Goal: Information Seeking & Learning: Learn about a topic

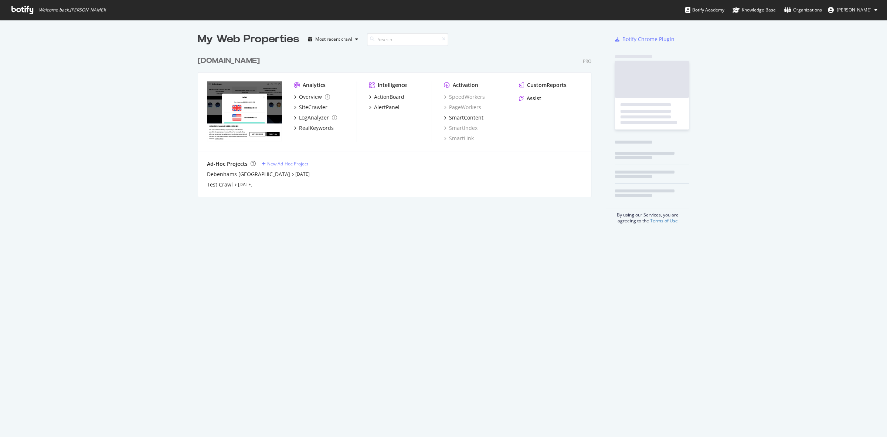
scroll to position [430, 873]
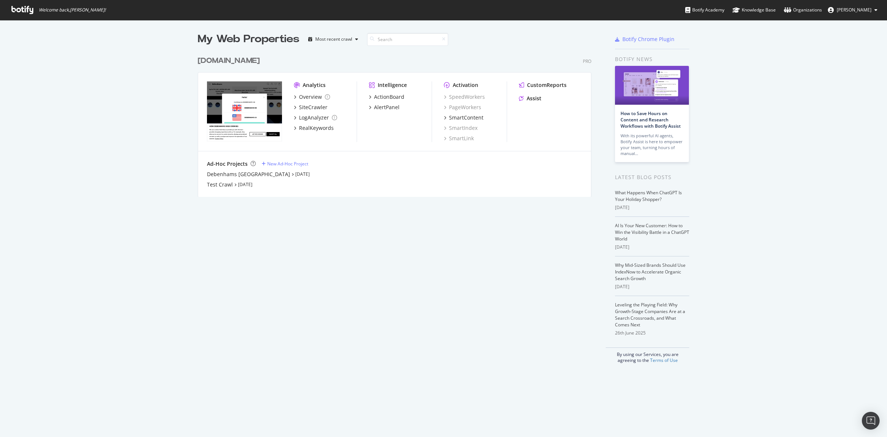
click at [244, 61] on div "[DOMAIN_NAME]" at bounding box center [229, 60] width 62 height 11
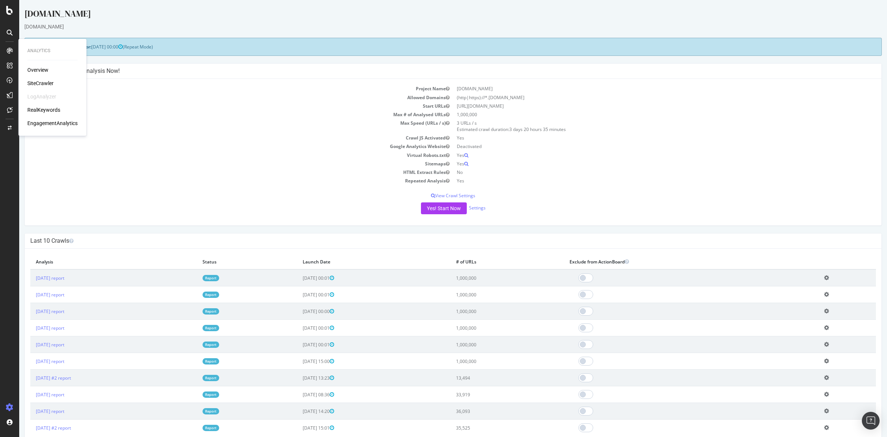
click at [36, 69] on div "Overview" at bounding box center [37, 69] width 21 height 7
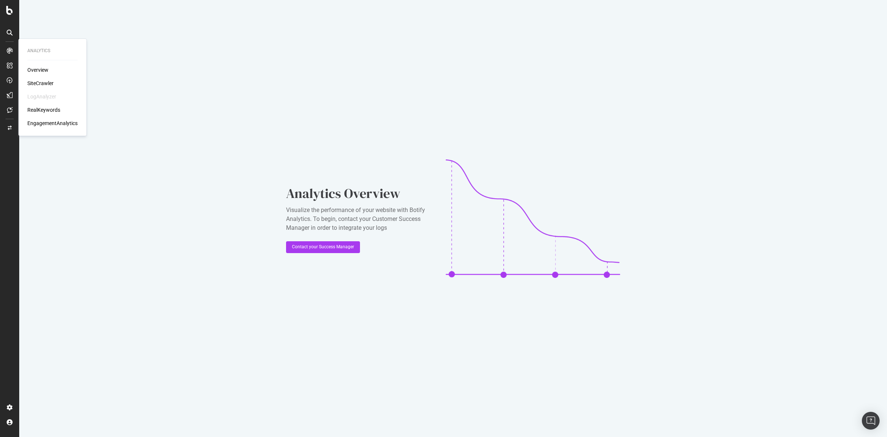
click at [37, 82] on div "SiteCrawler" at bounding box center [40, 83] width 26 height 7
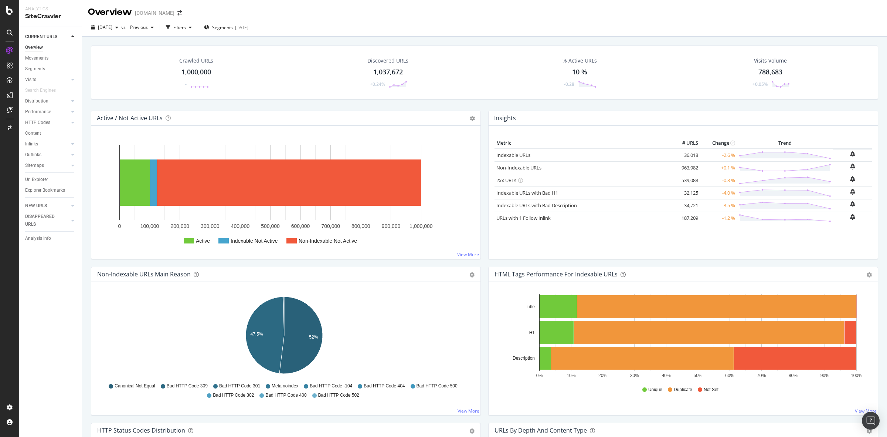
click at [200, 72] on div "1,000,000" at bounding box center [197, 72] width 30 height 10
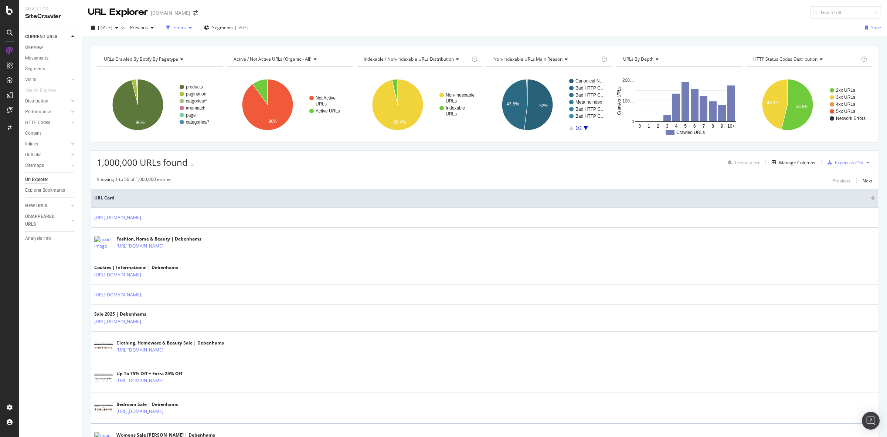
click at [195, 31] on div "Filters" at bounding box center [179, 27] width 32 height 11
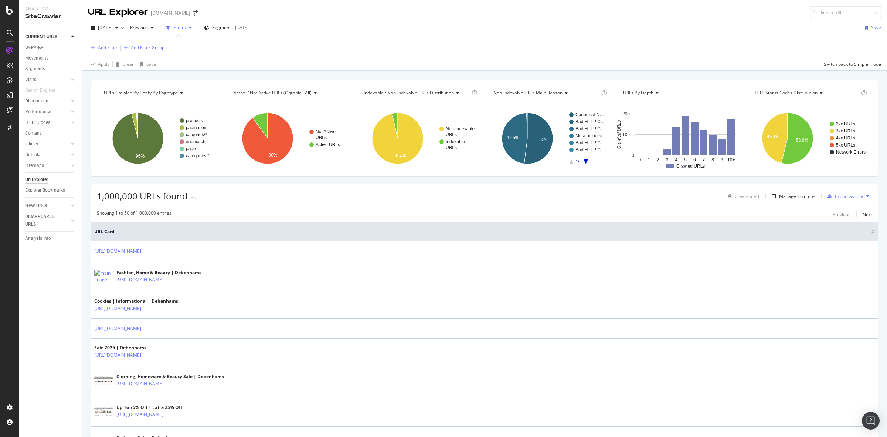
click at [109, 47] on div "Add Filter" at bounding box center [108, 47] width 20 height 6
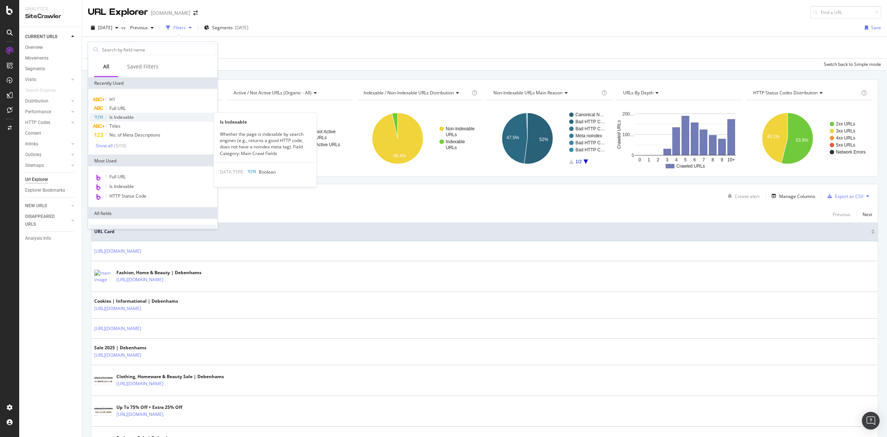
click at [134, 117] on span "Is Indexable" at bounding box center [121, 117] width 24 height 6
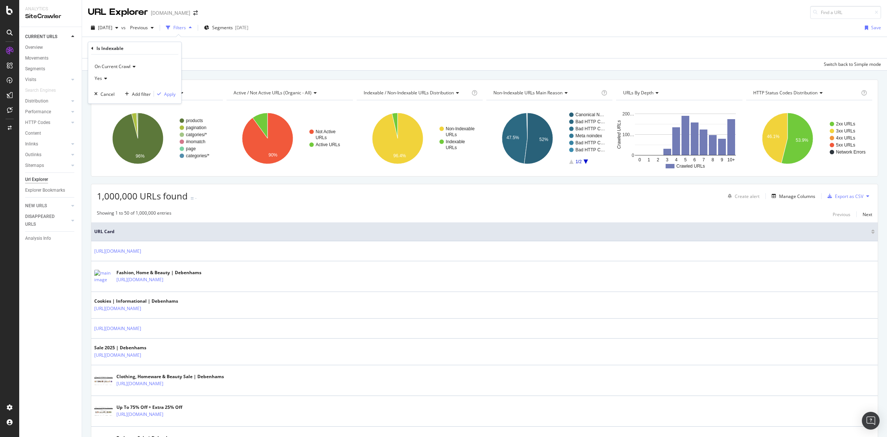
click at [176, 94] on div "On Current Crawl Yes Cancel Add filter Apply" at bounding box center [134, 79] width 93 height 49
click at [169, 92] on div "Apply" at bounding box center [169, 94] width 11 height 6
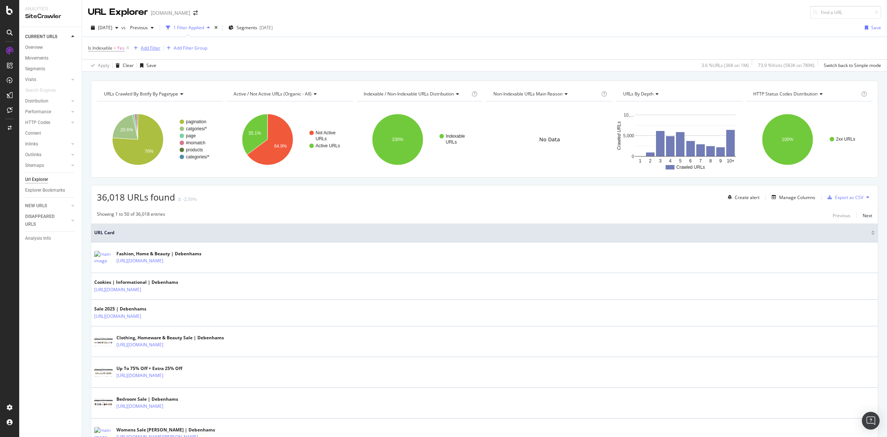
click at [142, 50] on div "Add Filter" at bounding box center [151, 48] width 20 height 6
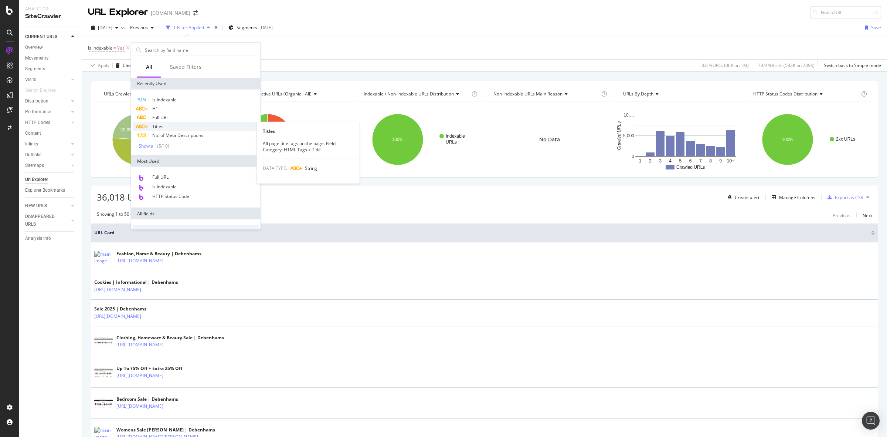
click at [209, 127] on div "Titles" at bounding box center [196, 126] width 126 height 9
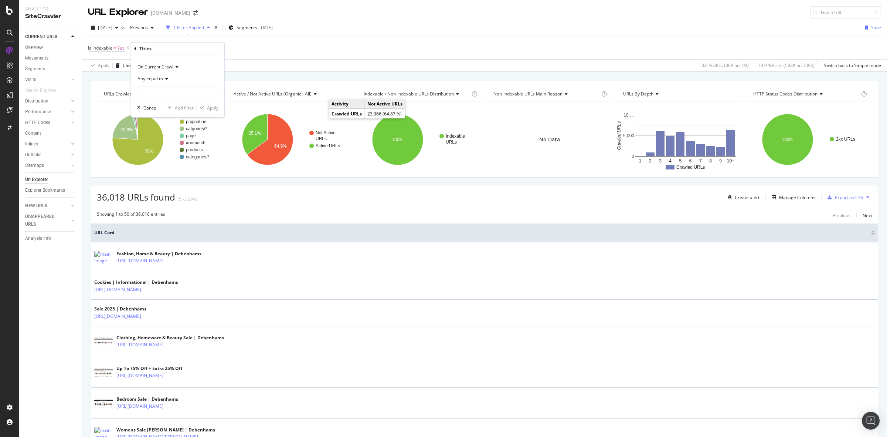
click at [165, 78] on icon at bounding box center [165, 79] width 5 height 4
click at [187, 150] on div "Any contains" at bounding box center [178, 152] width 79 height 10
click at [176, 95] on input "text" at bounding box center [178, 92] width 81 height 12
type input "Home"
click at [211, 110] on div "Apply" at bounding box center [212, 107] width 11 height 6
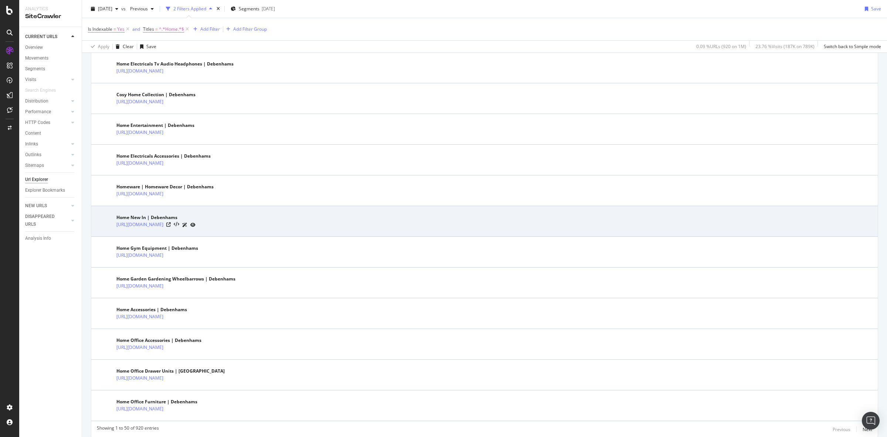
scroll to position [1372, 0]
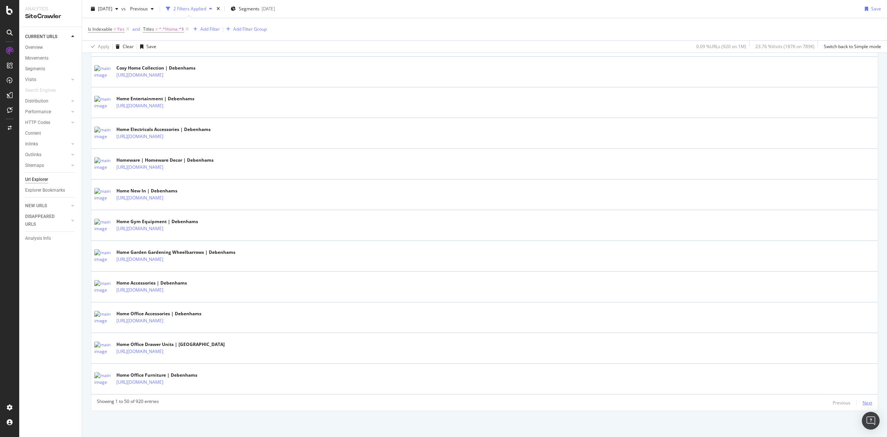
click at [863, 400] on div "Next" at bounding box center [868, 402] width 10 height 6
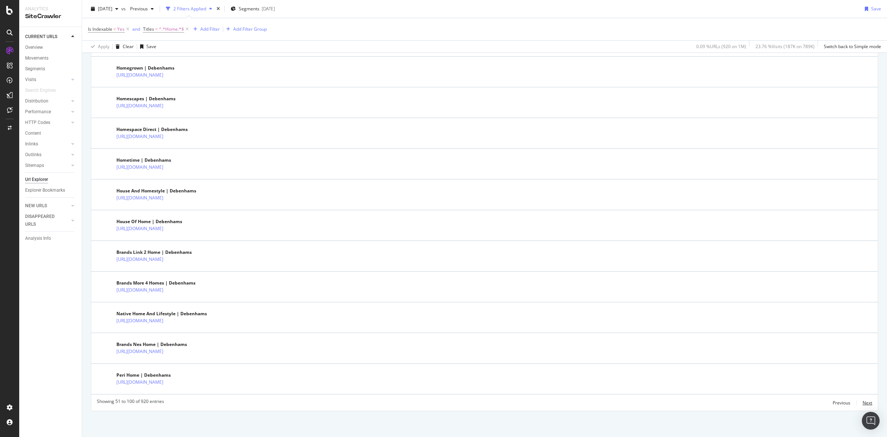
scroll to position [1355, 0]
click at [863, 402] on div "Next" at bounding box center [868, 402] width 10 height 6
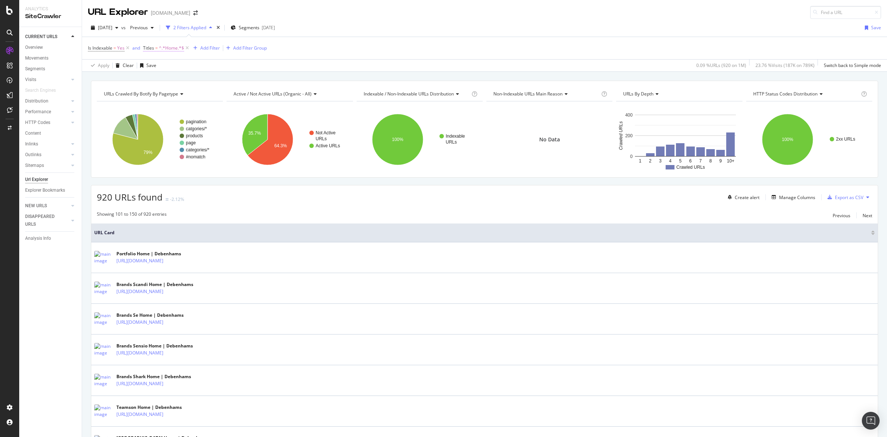
click at [164, 46] on span "^.*Home.*$" at bounding box center [171, 48] width 25 height 10
click at [152, 90] on input "Home" at bounding box center [185, 91] width 70 height 12
click at [153, 90] on input "Home" at bounding box center [185, 91] width 70 height 12
type input "| Home"
click at [226, 106] on div "Apply" at bounding box center [225, 106] width 11 height 6
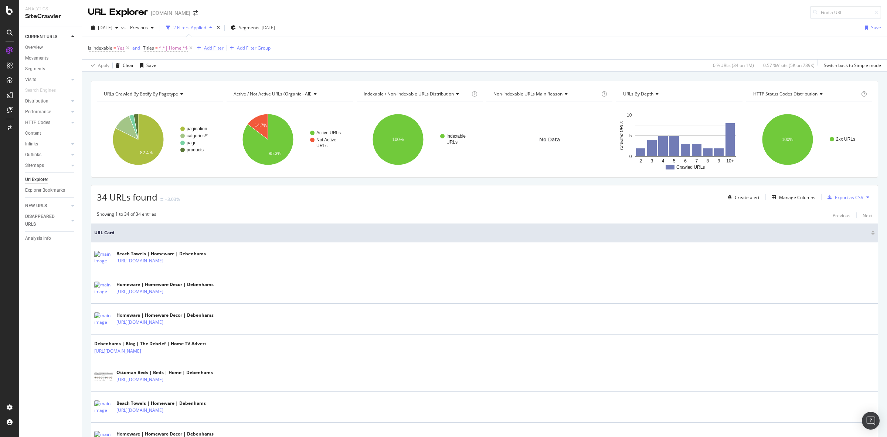
click at [211, 49] on div "Add Filter" at bounding box center [214, 48] width 20 height 6
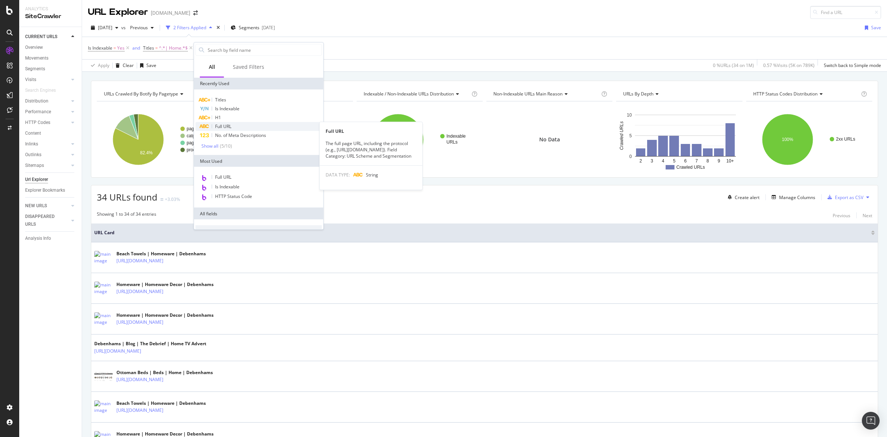
click at [297, 126] on div "Full URL" at bounding box center [259, 126] width 126 height 9
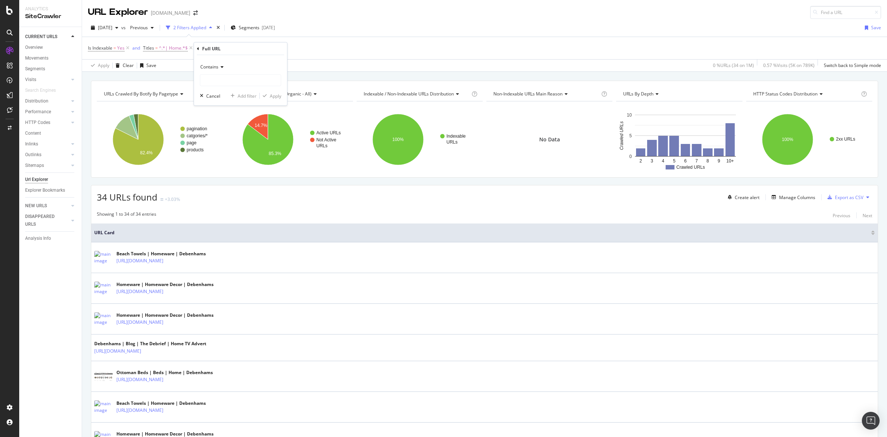
click at [216, 69] on span "Contains" at bounding box center [209, 67] width 18 height 6
click at [243, 146] on div "Doesn't contain" at bounding box center [241, 150] width 79 height 10
click at [237, 80] on input "text" at bounding box center [240, 80] width 81 height 12
type input "="
click at [272, 96] on div "Apply" at bounding box center [275, 95] width 11 height 6
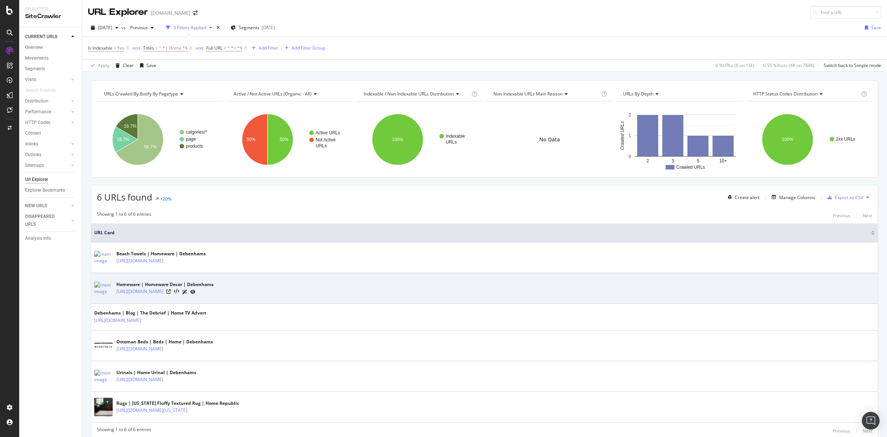
scroll to position [30, 0]
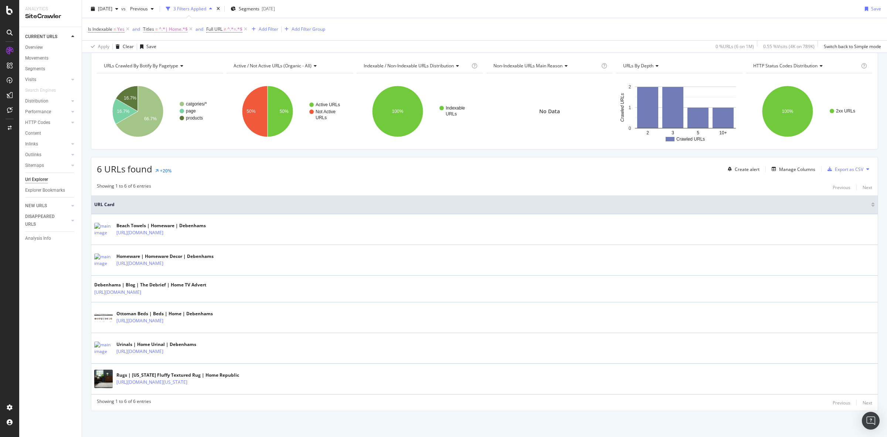
click at [176, 28] on span "^.*| Home.*$" at bounding box center [173, 29] width 29 height 10
click at [180, 69] on input "| Home" at bounding box center [185, 72] width 70 height 12
type input "beauty"
click at [215, 89] on icon "button" at bounding box center [215, 87] width 4 height 4
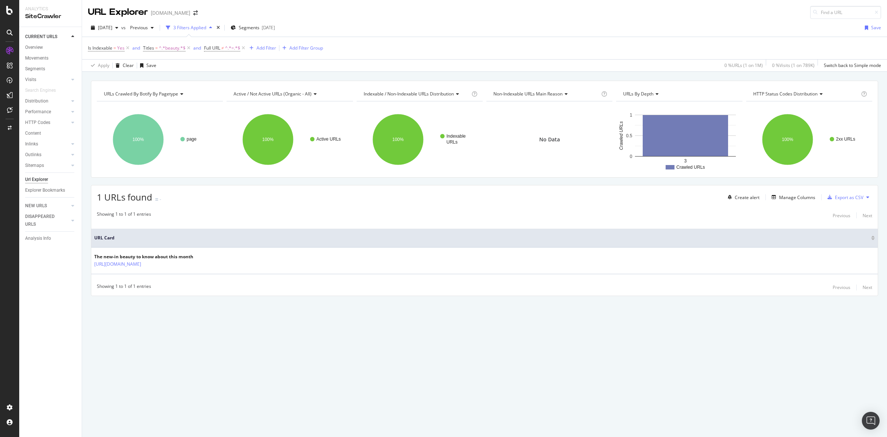
click at [479, 323] on div "URLs Crawled By Botify By pagetype Chart (by Value) Table Expand Export as CSV …" at bounding box center [484, 254] width 805 height 365
click at [165, 47] on span "^.*beauty.*$" at bounding box center [172, 48] width 27 height 10
click at [156, 91] on input "beauty" at bounding box center [185, 91] width 70 height 12
click at [157, 91] on input "beauty" at bounding box center [185, 91] width 70 height 12
type input "Beauty"
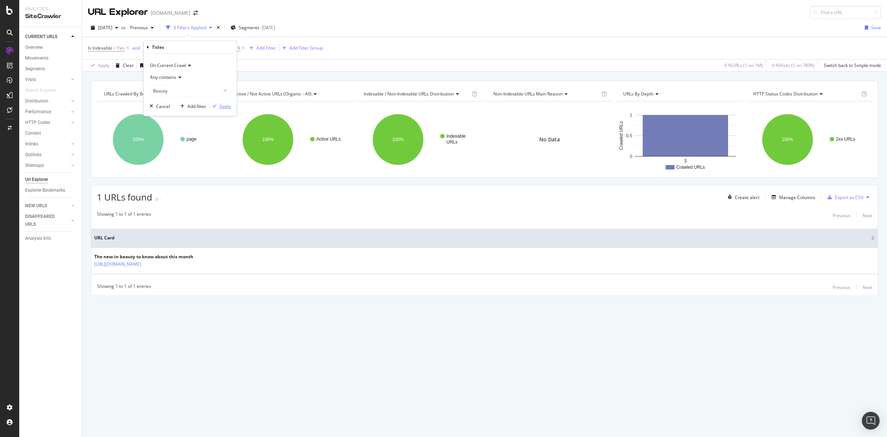
click at [220, 106] on div "Apply" at bounding box center [225, 106] width 11 height 6
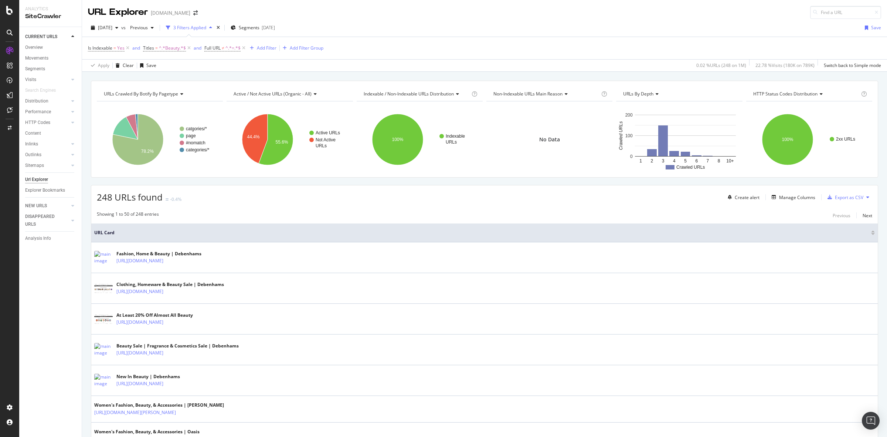
click at [484, 71] on div "Apply Clear Save 0.02 % URLs ( 248 on 1M ) 22.78 % Visits ( 180K on 789K ) Swit…" at bounding box center [484, 65] width 805 height 12
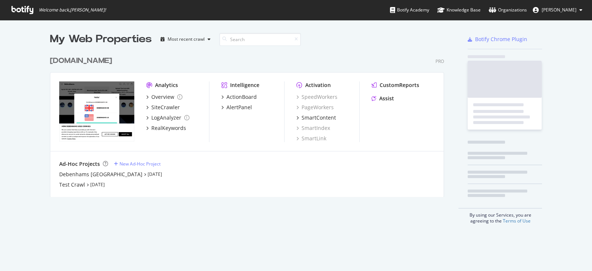
scroll to position [263, 577]
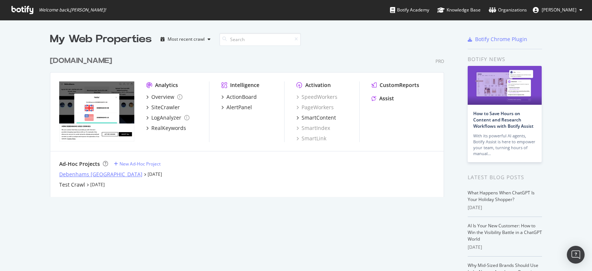
click at [91, 176] on div "Debenhams [GEOGRAPHIC_DATA]" at bounding box center [100, 173] width 83 height 7
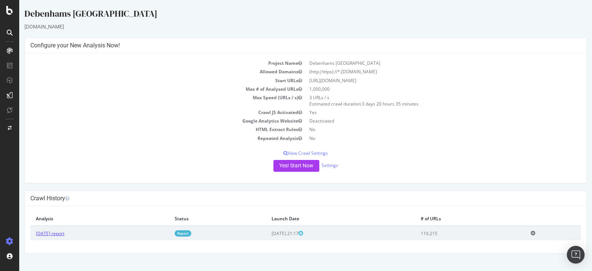
click at [60, 230] on link "2025 Aug. 31st report" at bounding box center [50, 233] width 28 height 6
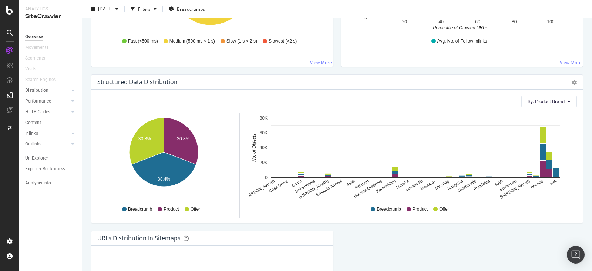
scroll to position [581, 0]
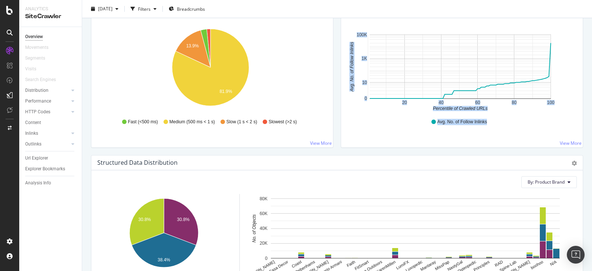
drag, startPoint x: 575, startPoint y: 119, endPoint x: 570, endPoint y: 56, distance: 63.1
click at [570, 56] on div "Hold CTRL while clicking to filter the report. 20 40 60 80 100 0 10 1K 100K Per…" at bounding box center [461, 80] width 241 height 133
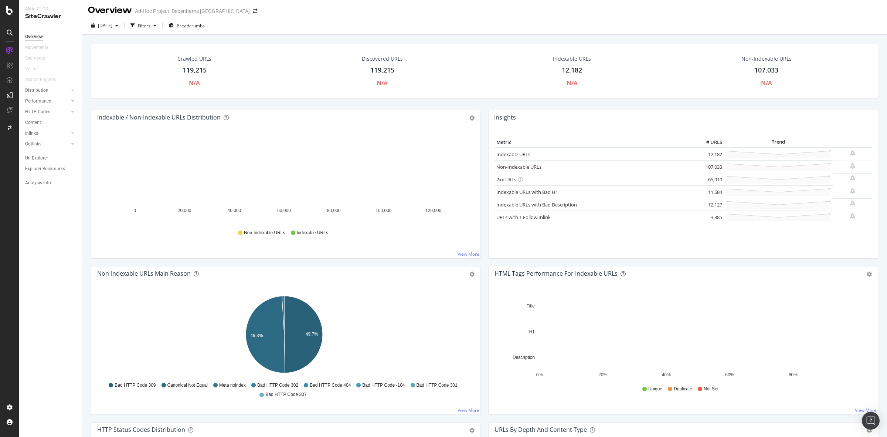
scroll to position [2, 0]
